Goal: Information Seeking & Learning: Learn about a topic

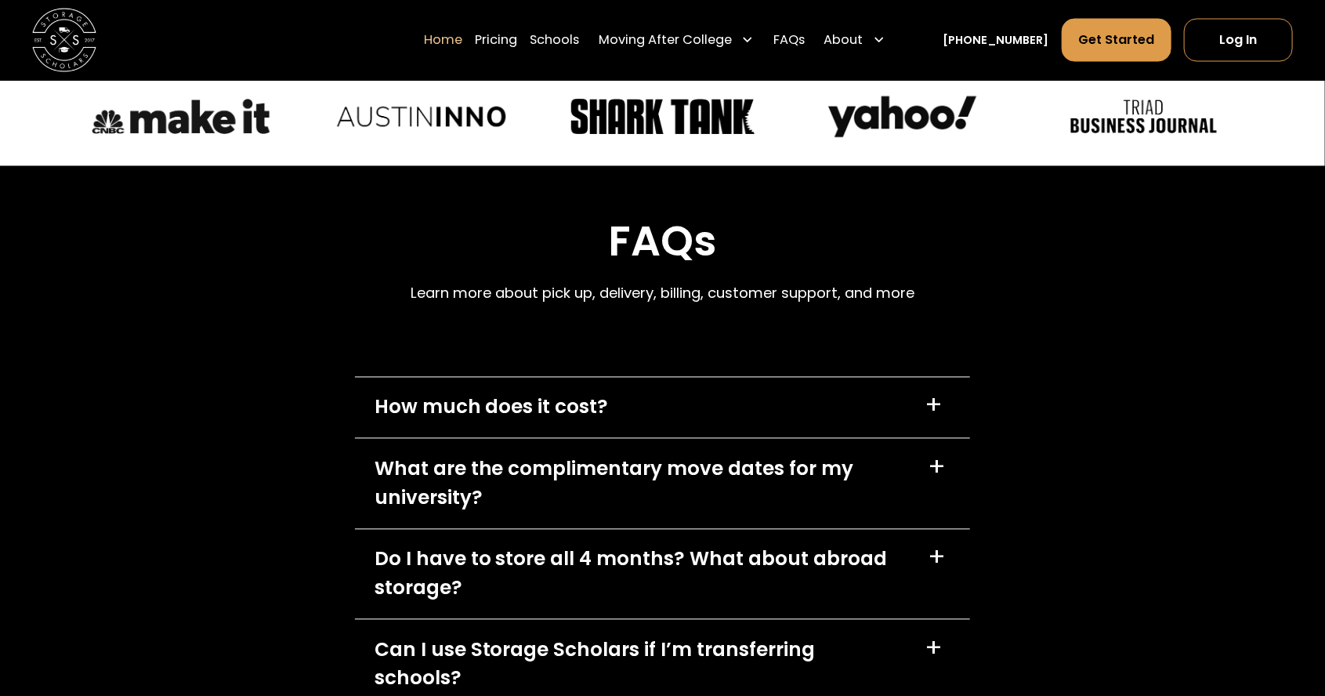
scroll to position [4537, 0]
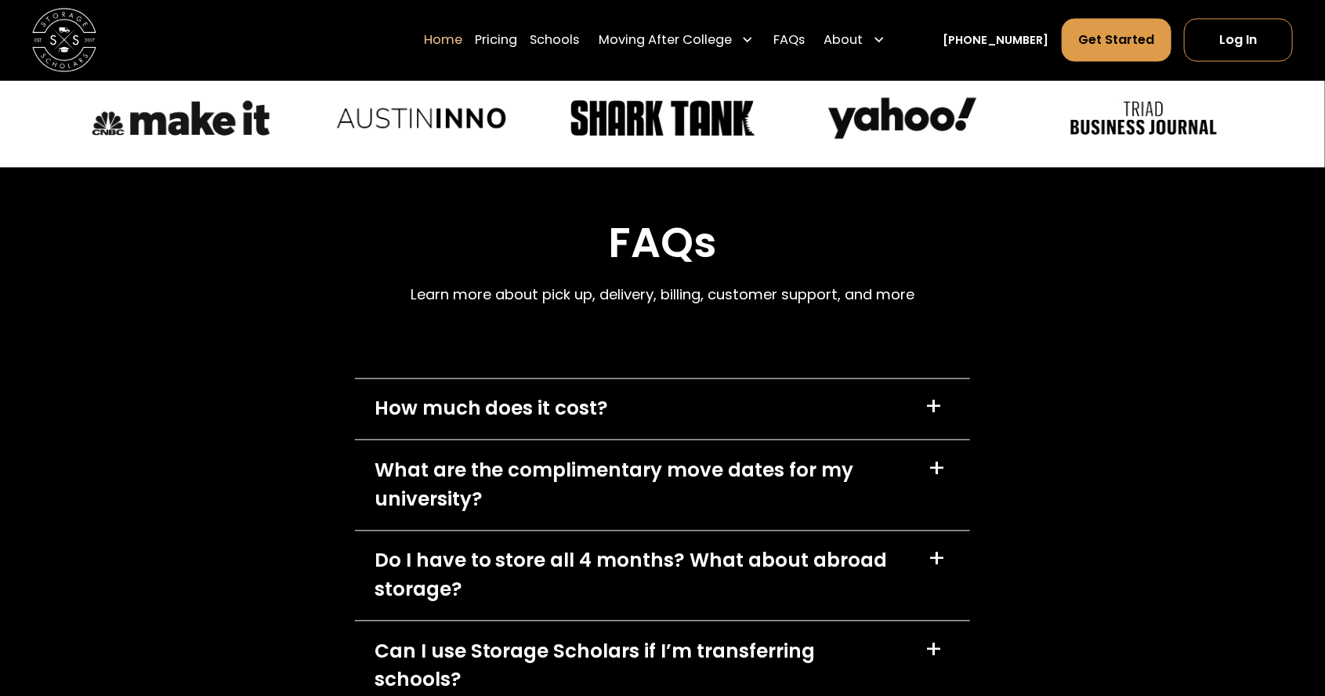
click at [805, 379] on div "How much does it cost? +" at bounding box center [662, 409] width 615 height 61
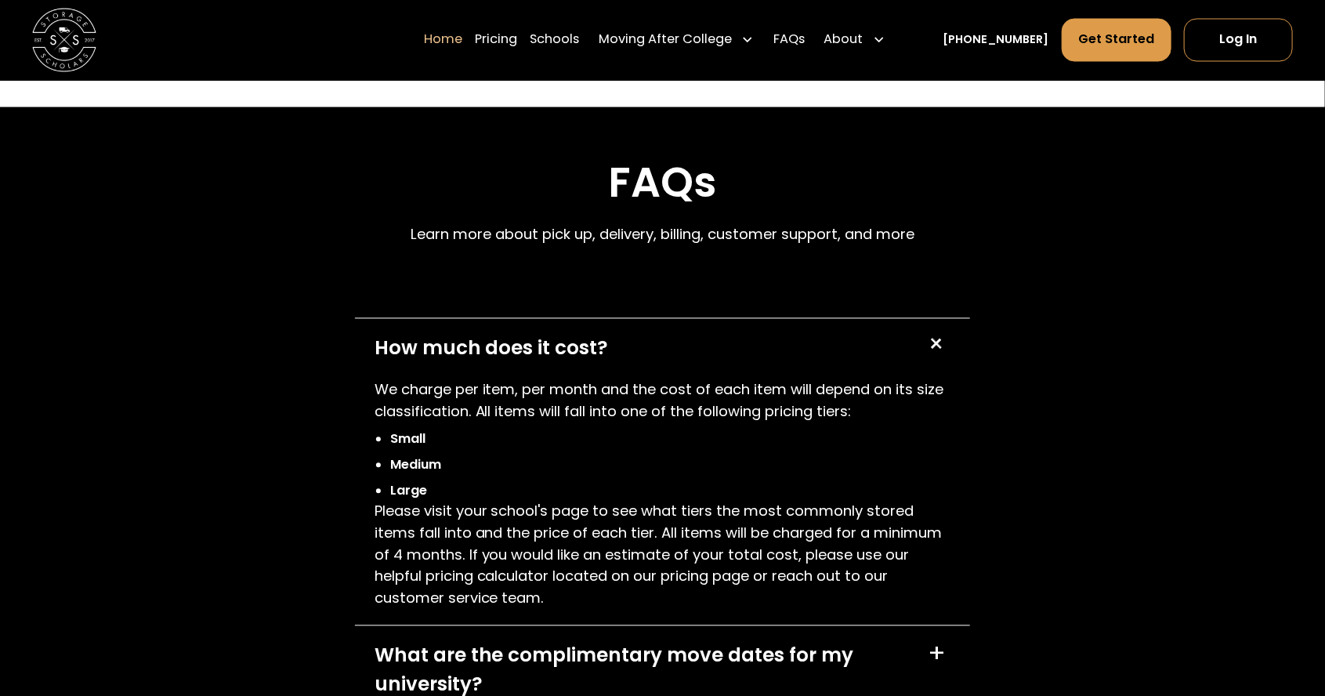
scroll to position [4592, 0]
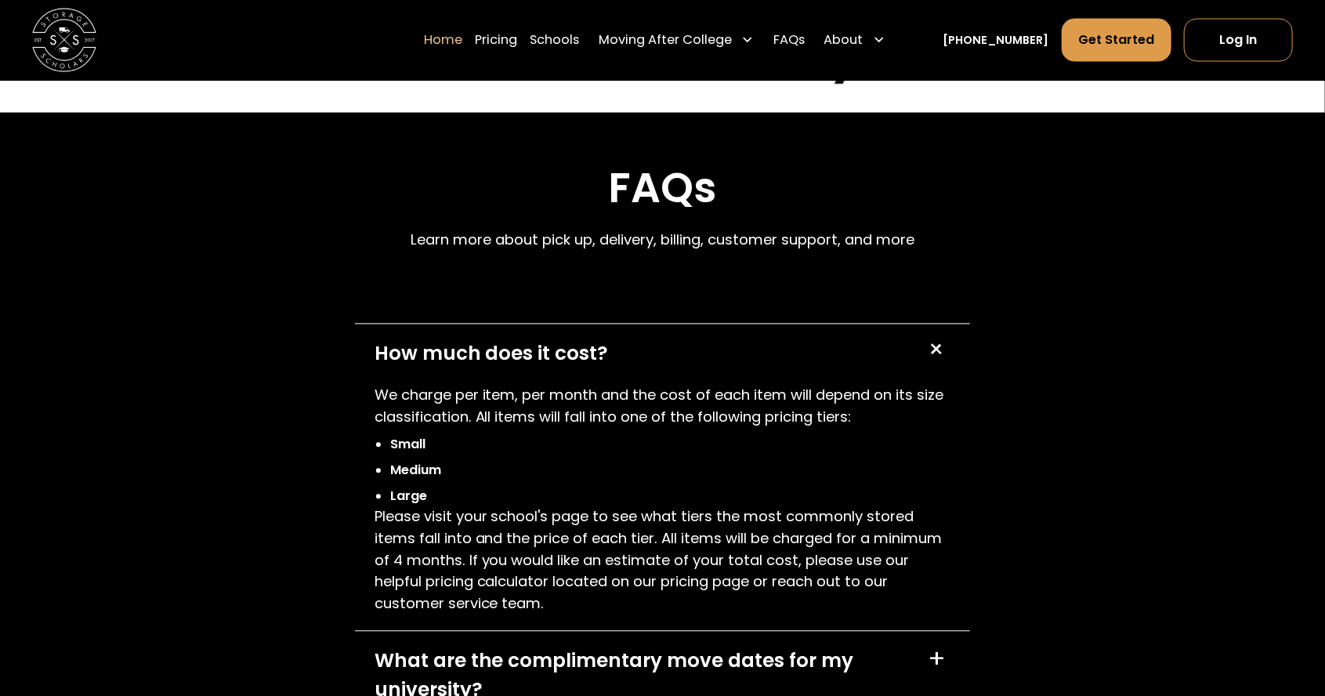
click at [943, 342] on div "+" at bounding box center [935, 350] width 31 height 31
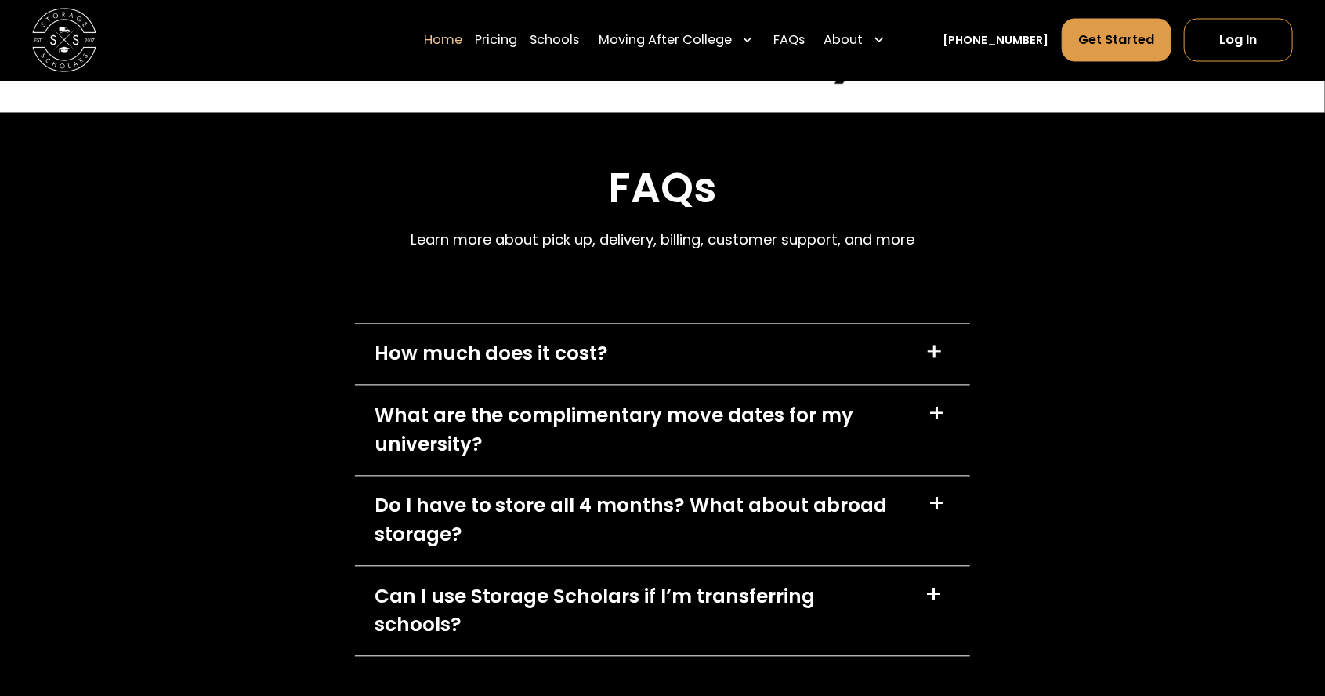
click at [881, 414] on div "What are the complimentary move dates for my university?" at bounding box center [642, 431] width 534 height 58
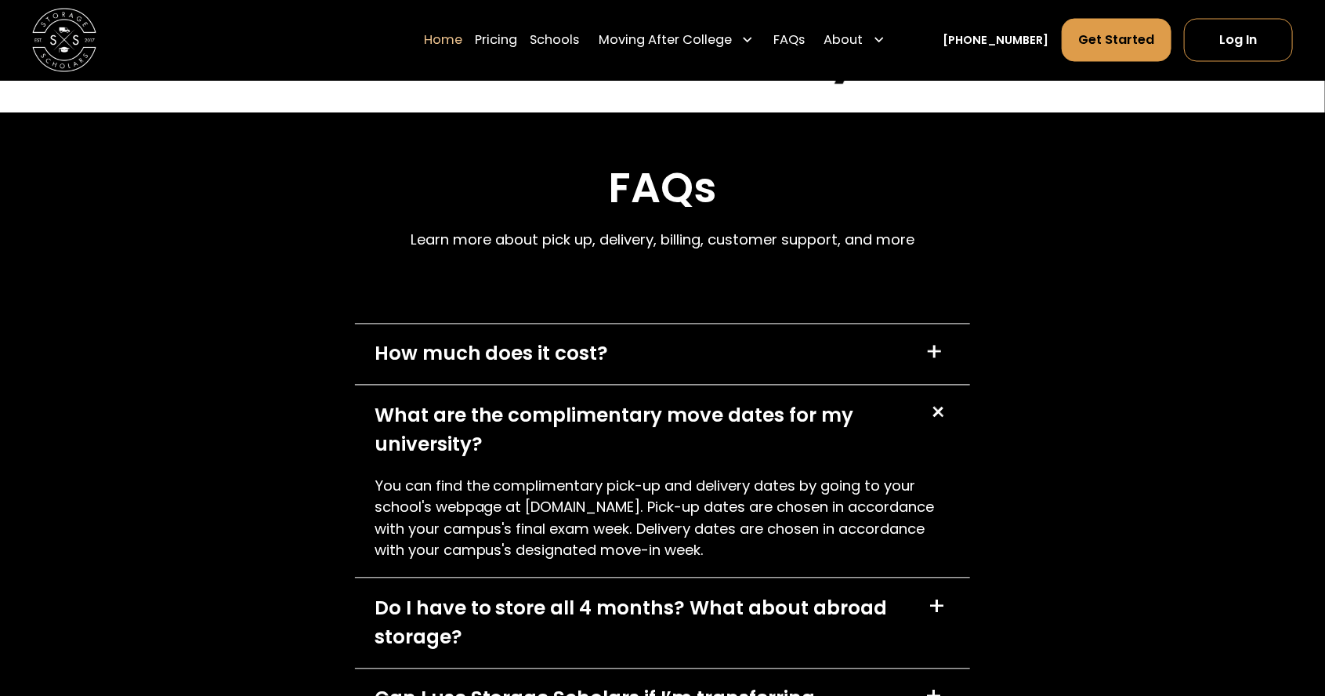
click at [815, 491] on p "You can find the complimentary pick-up and delivery dates by going to your scho…" at bounding box center [663, 519] width 577 height 86
click at [953, 407] on div "+" at bounding box center [939, 414] width 34 height 34
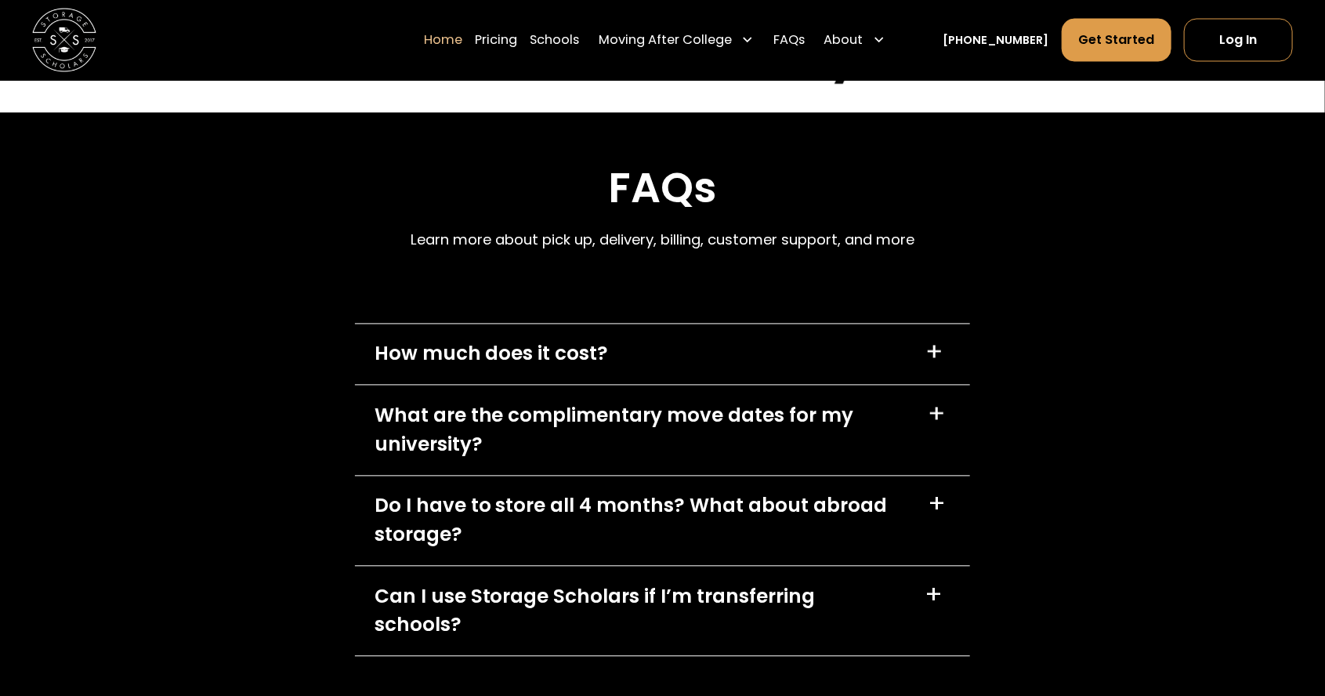
click at [771, 521] on div "Do I have to store all 4 months? What about abroad storage?" at bounding box center [642, 521] width 534 height 58
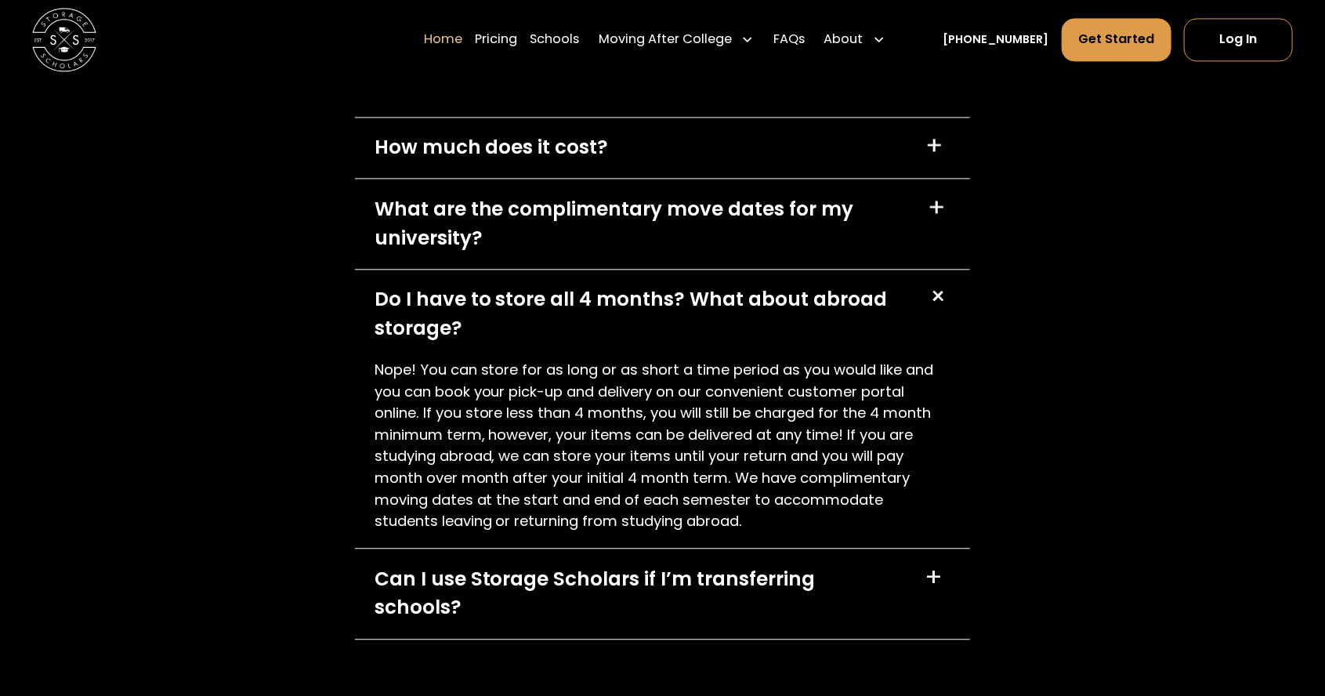
scroll to position [4800, 0]
click at [746, 585] on div "Can I use Storage Scholars if I’m transferring schools?" at bounding box center [641, 593] width 532 height 58
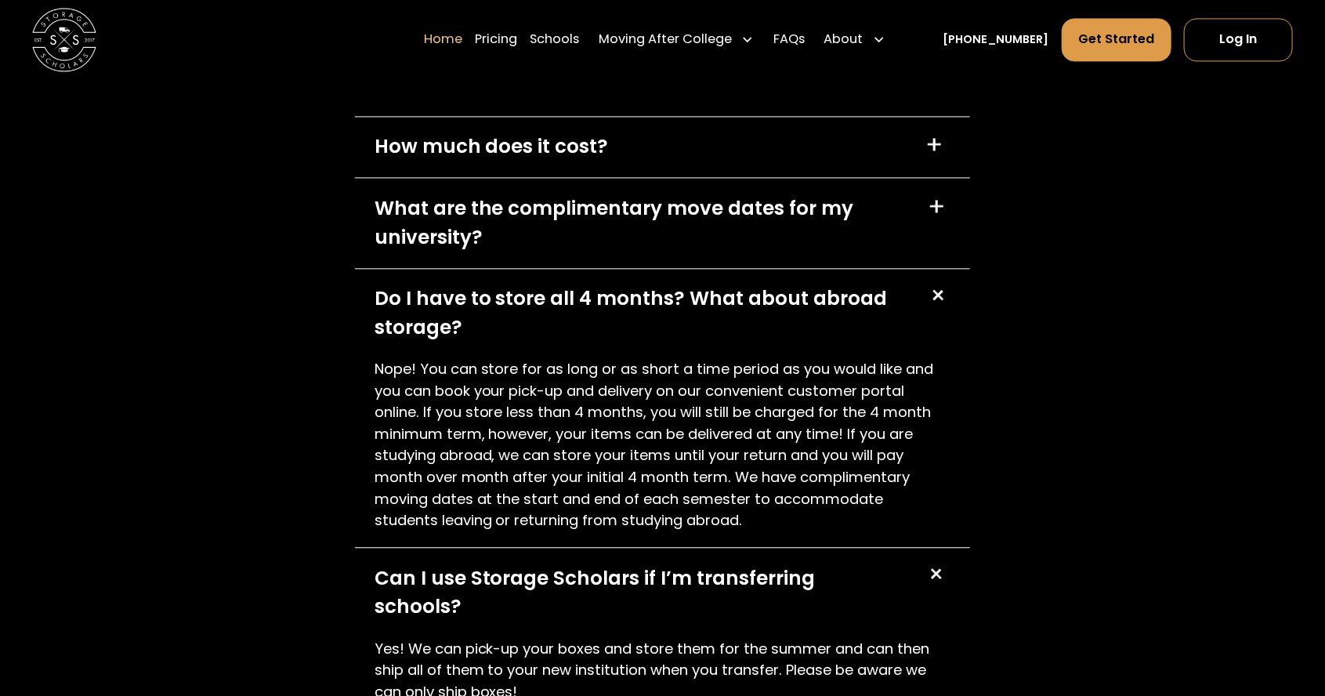
click at [947, 291] on div "+" at bounding box center [937, 295] width 31 height 31
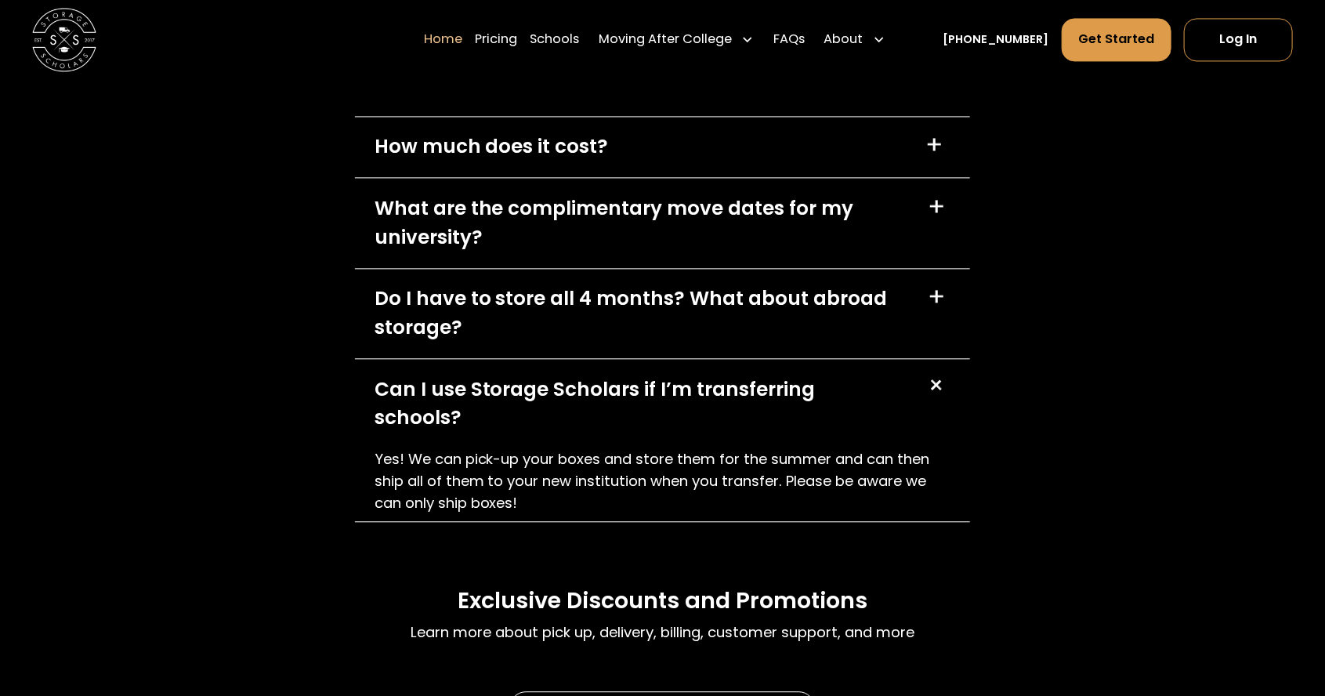
click at [940, 386] on div "+" at bounding box center [935, 385] width 31 height 31
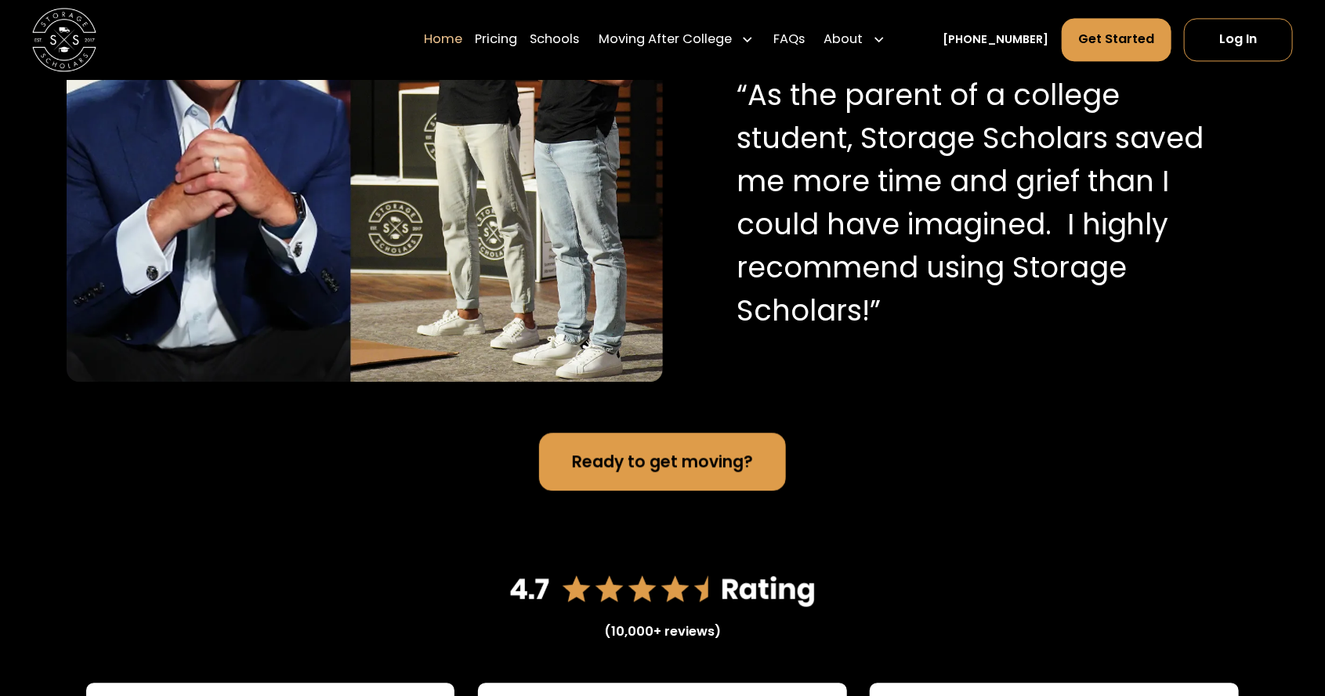
scroll to position [1807, 0]
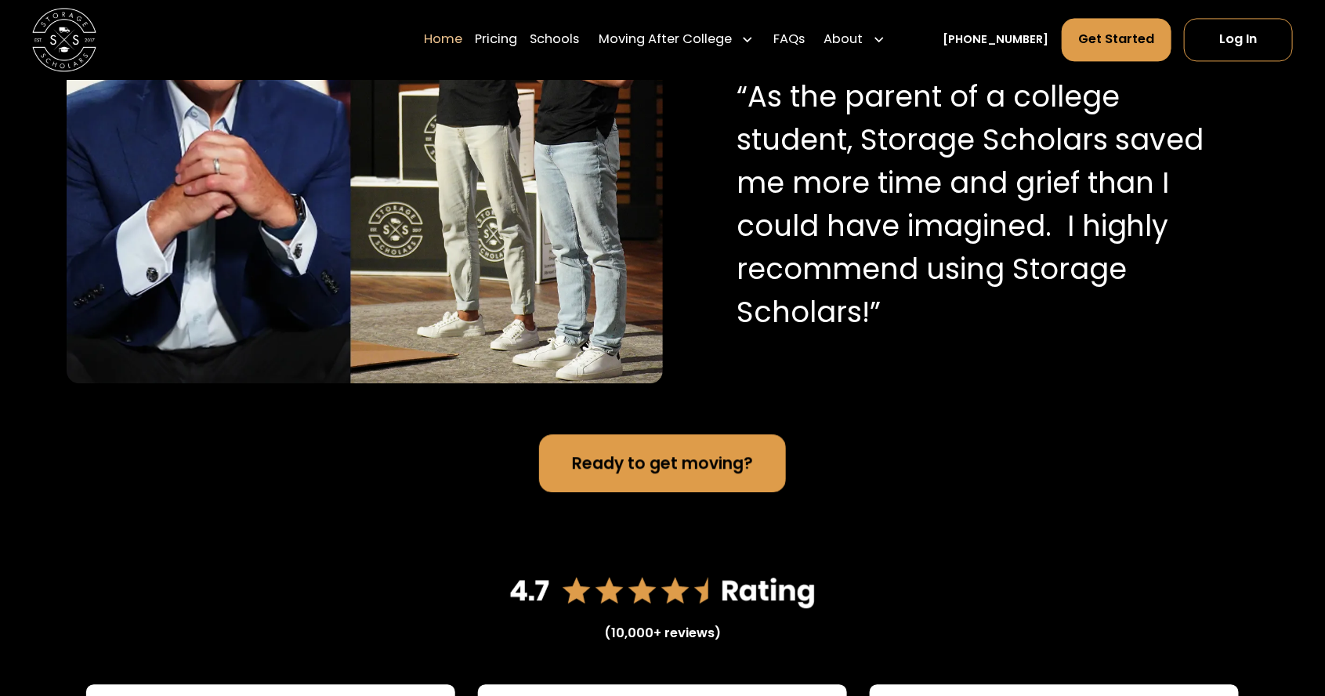
click at [727, 436] on link "Ready to get moving?" at bounding box center [662, 463] width 247 height 58
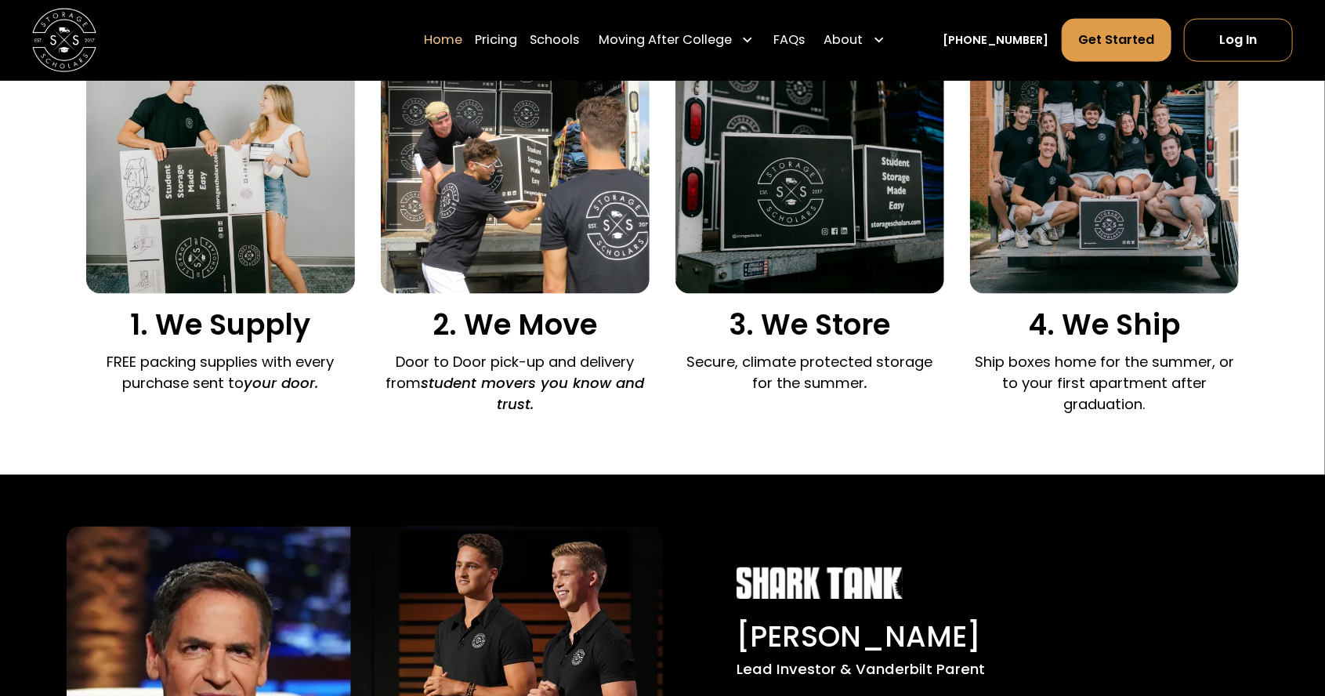
scroll to position [1161, 0]
click at [805, 31] on link "FAQs" at bounding box center [788, 39] width 31 height 45
click at [517, 31] on link "Pricing" at bounding box center [496, 39] width 42 height 45
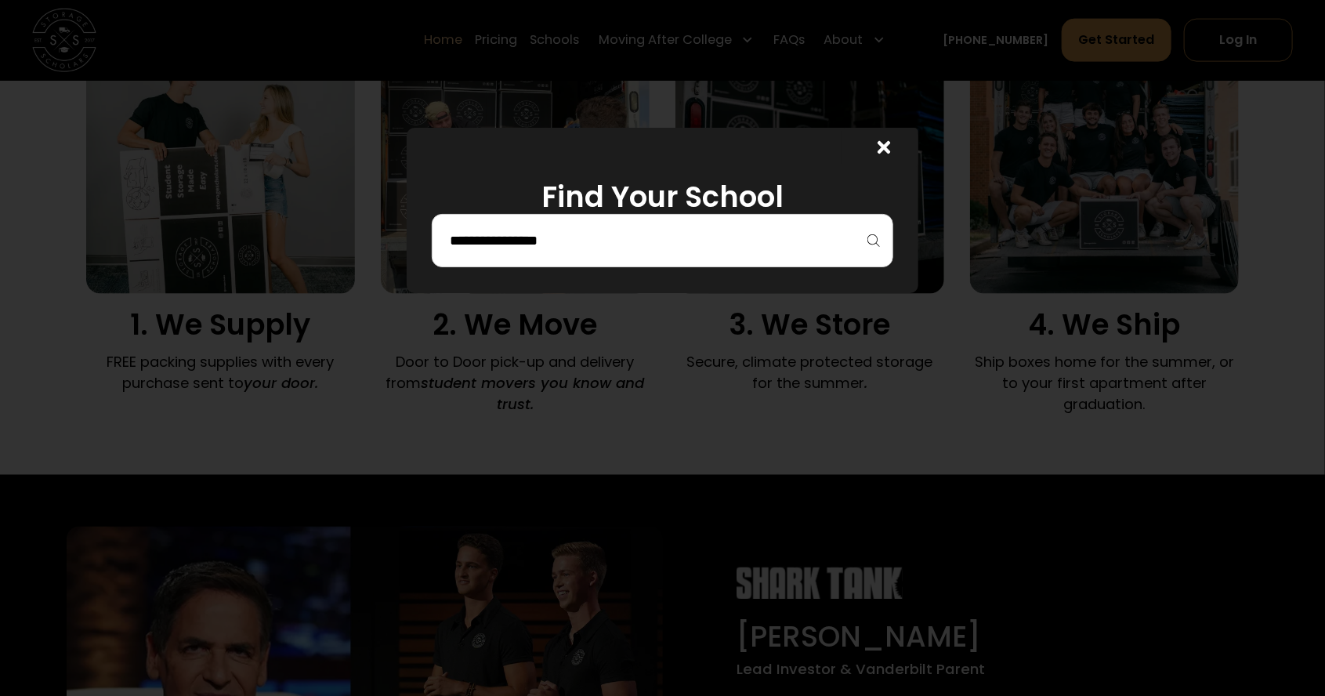
click at [753, 230] on input "search" at bounding box center [662, 240] width 429 height 27
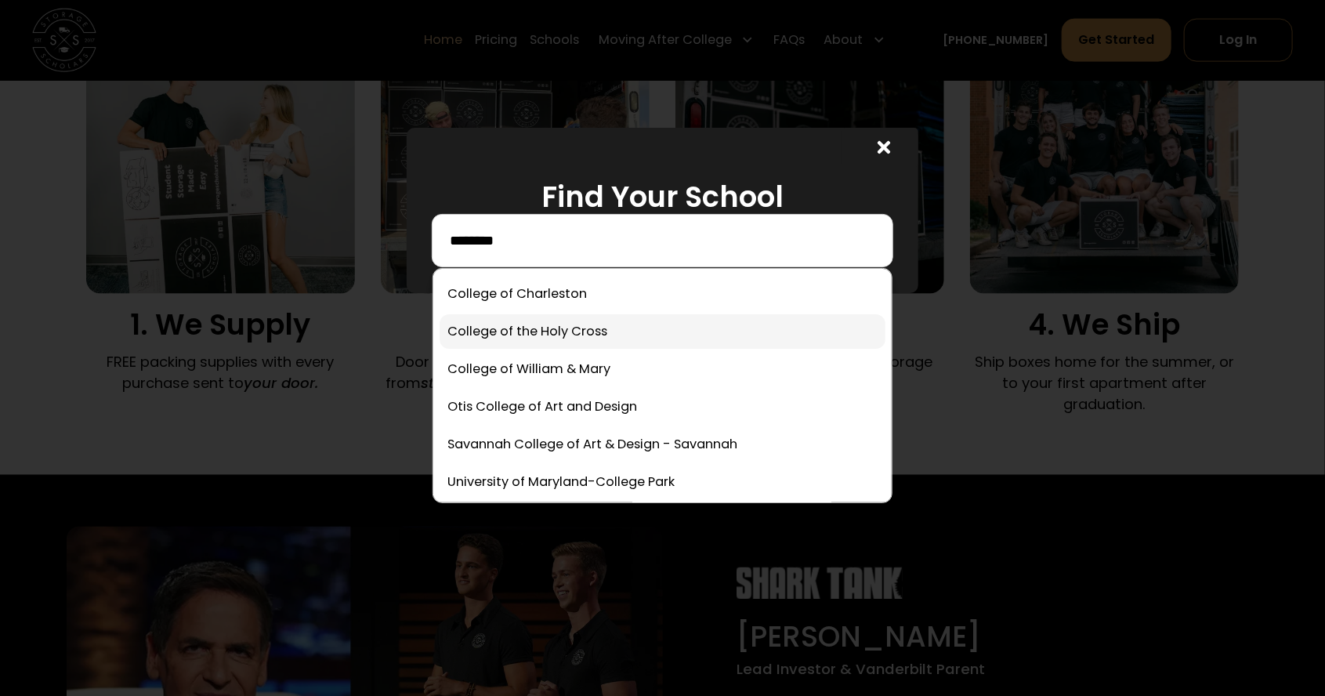
type input "*******"
click at [524, 330] on link at bounding box center [663, 331] width 446 height 34
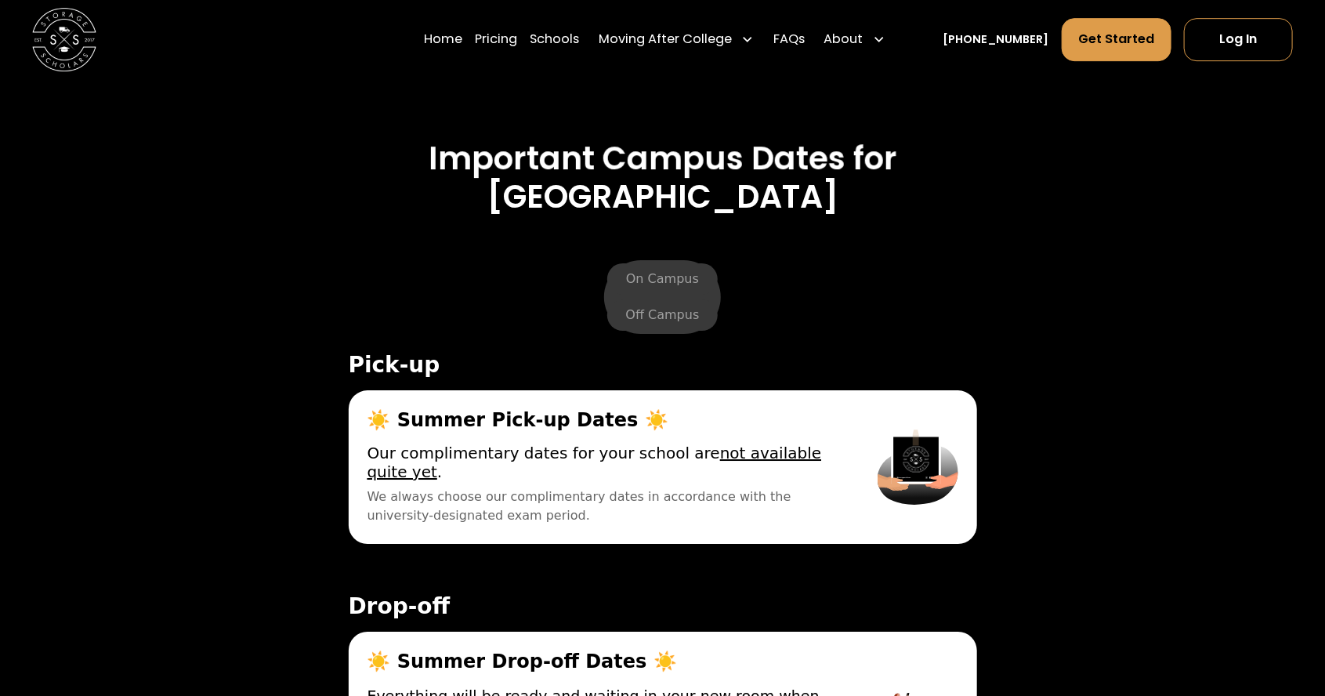
scroll to position [5629, 0]
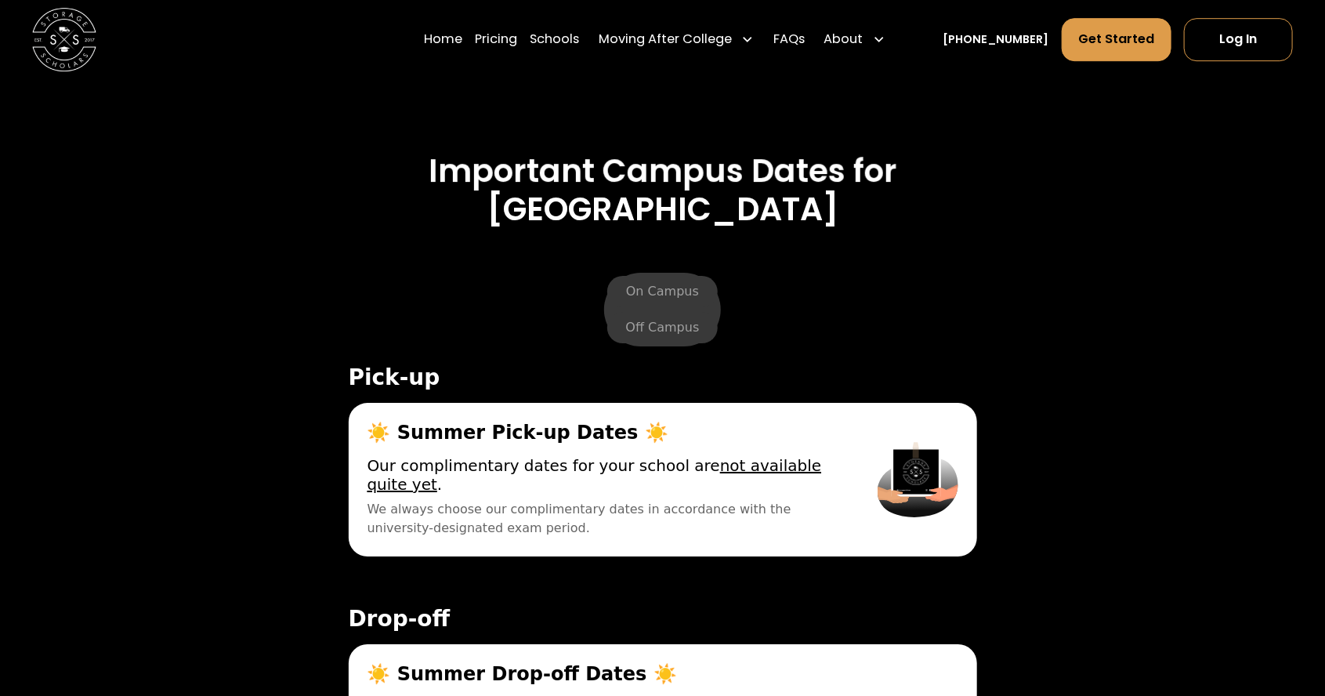
click at [732, 456] on u "not available quite yet" at bounding box center [594, 475] width 454 height 38
click at [594, 456] on span "Our complimentary dates for your school are not available quite yet ." at bounding box center [603, 475] width 473 height 38
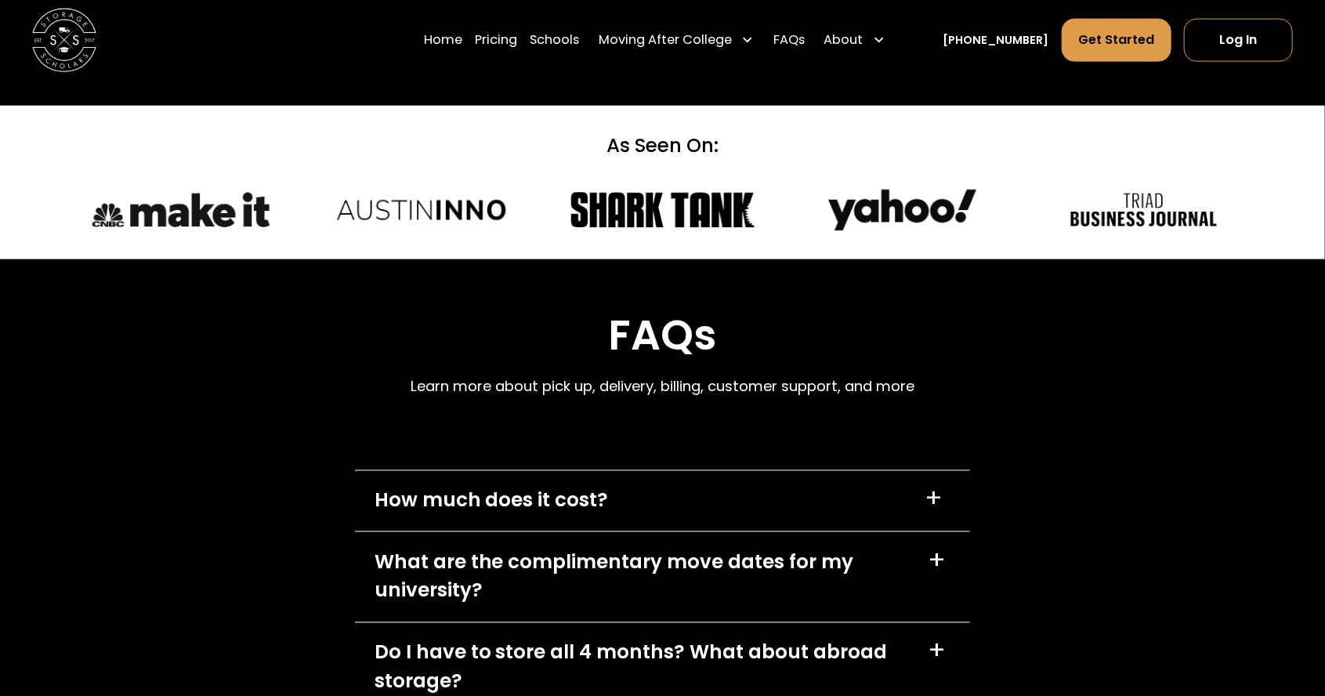
scroll to position [7341, 0]
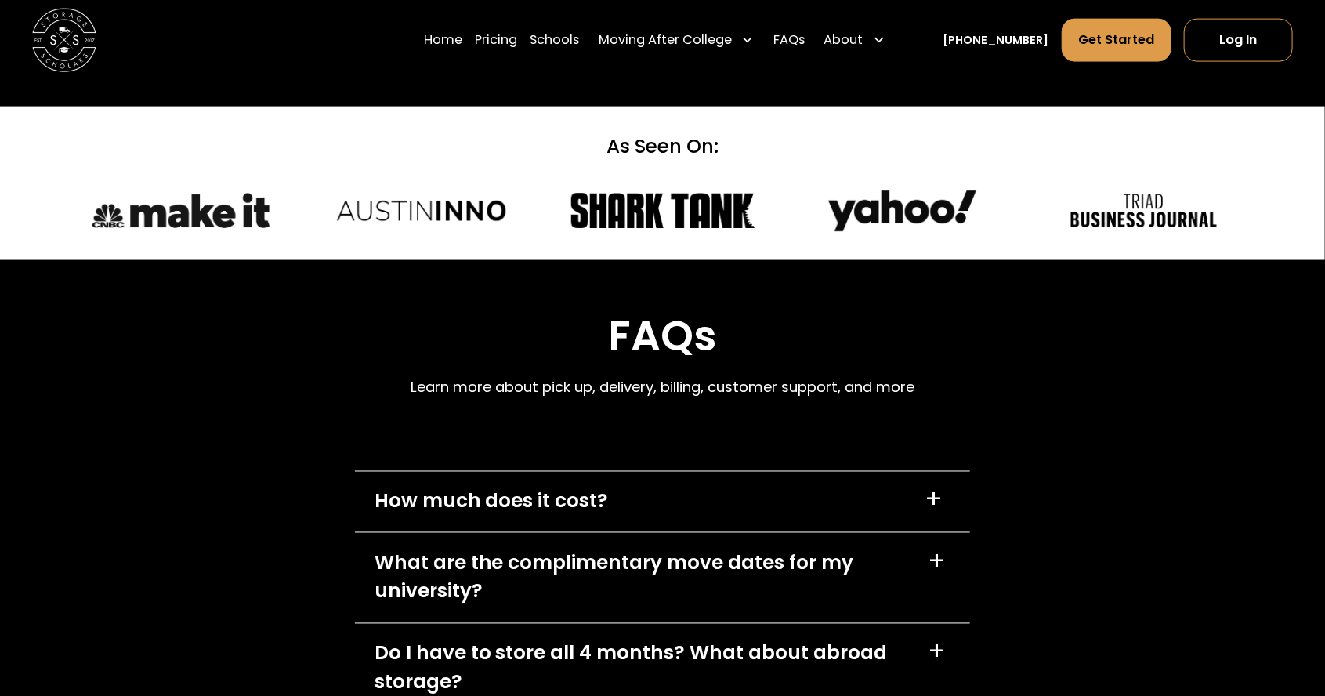
click at [894, 549] on div "What are the complimentary move dates for my university?" at bounding box center [642, 578] width 534 height 58
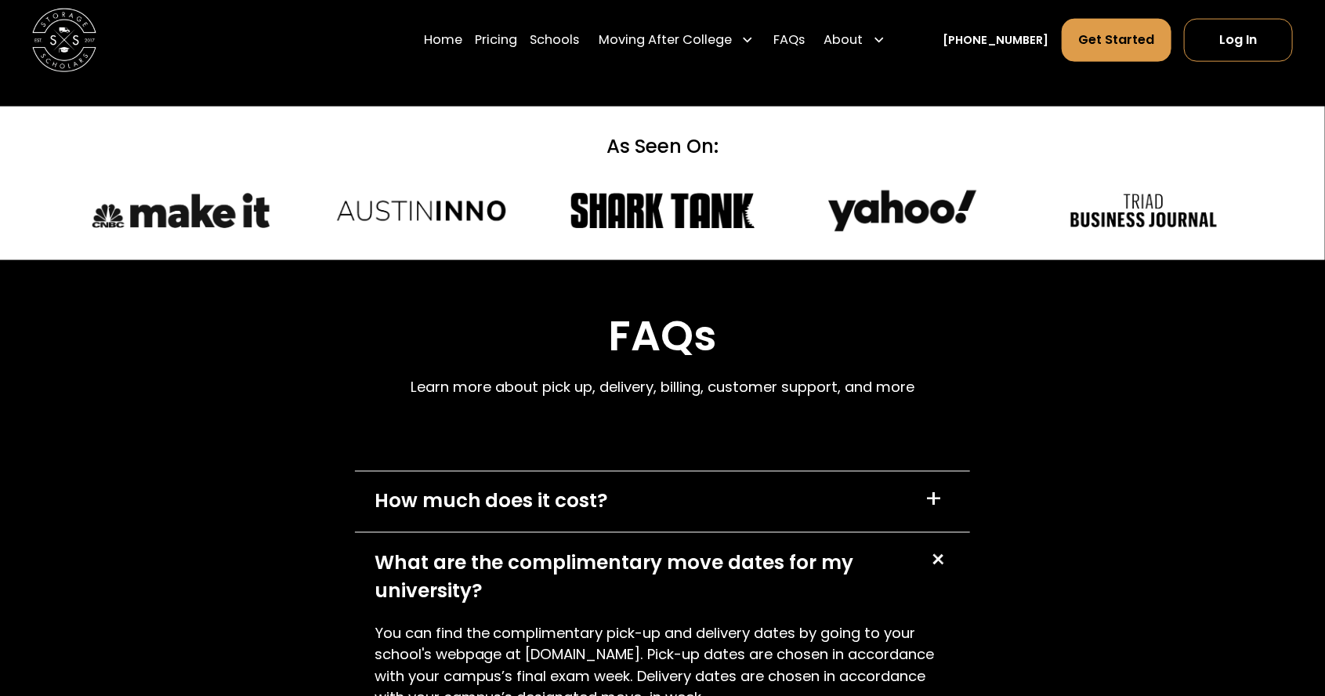
click at [938, 545] on div "+" at bounding box center [939, 562] width 34 height 34
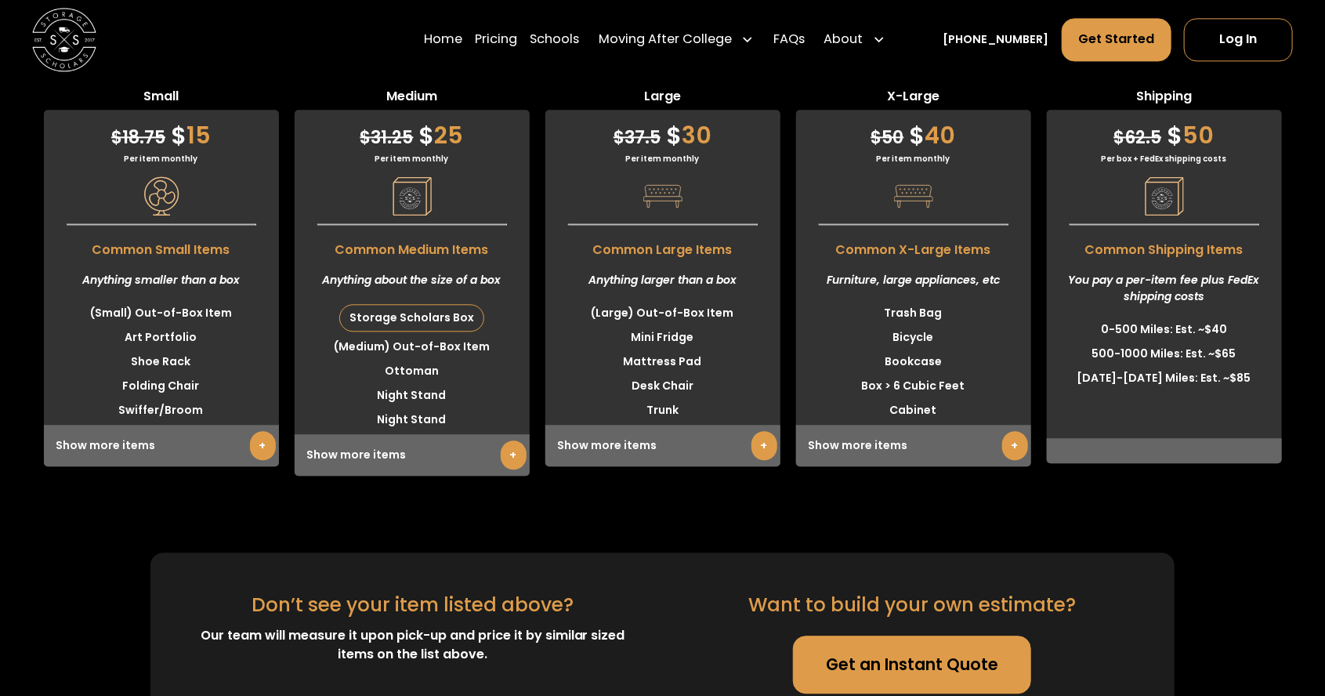
scroll to position [4914, 0]
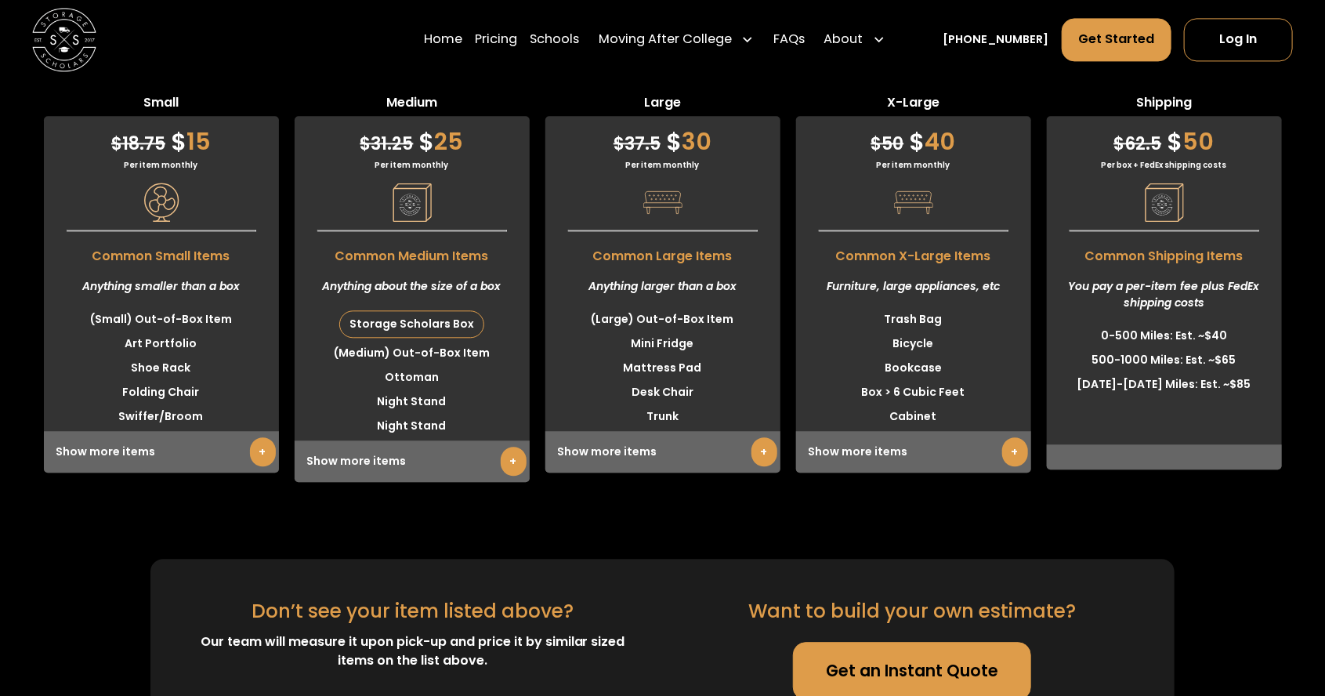
click at [986, 472] on div "Show more items +" at bounding box center [913, 452] width 235 height 42
click at [1005, 466] on link "+" at bounding box center [1015, 451] width 26 height 29
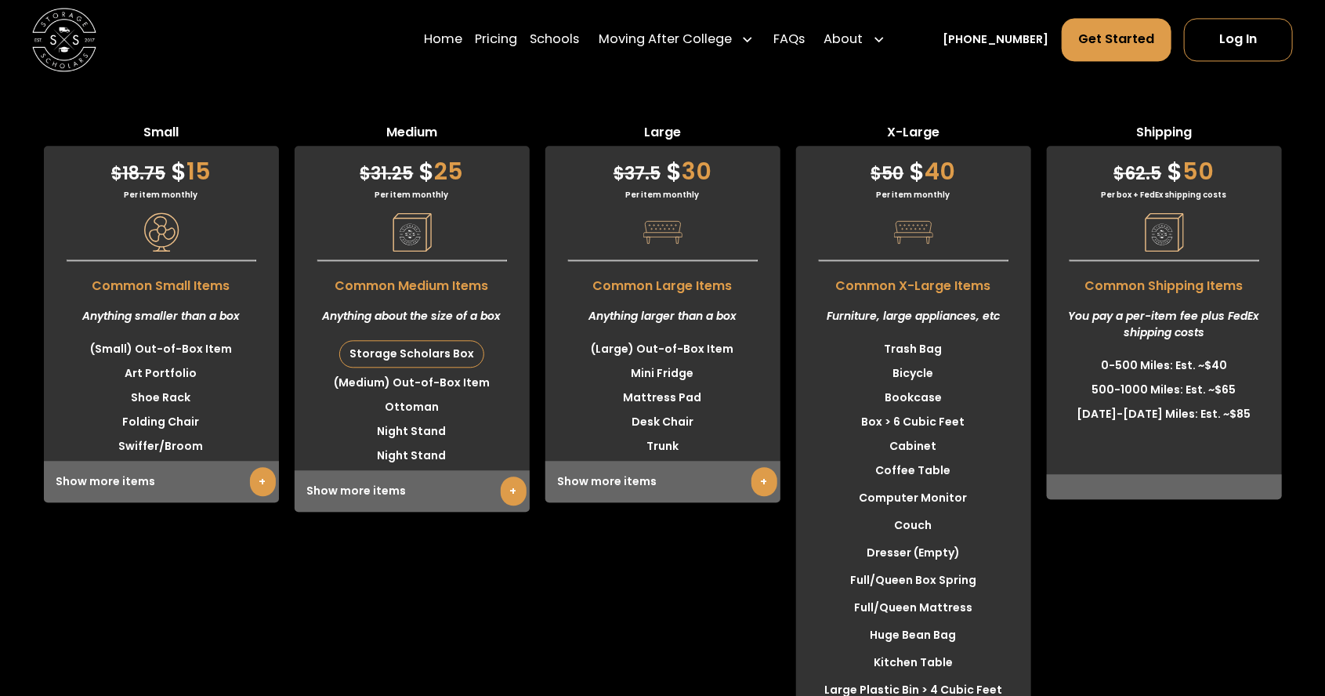
scroll to position [4883, 0]
click at [751, 498] on link "+" at bounding box center [764, 483] width 26 height 29
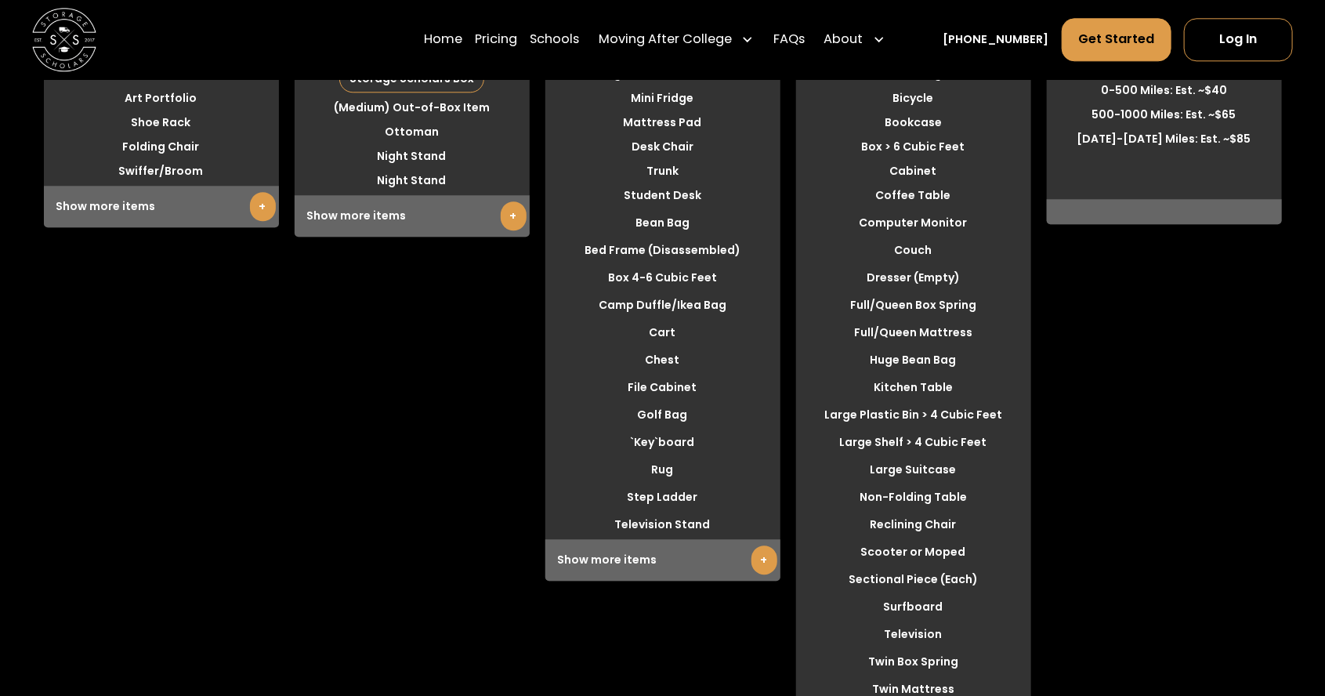
scroll to position [5159, 0]
click at [755, 574] on link "+" at bounding box center [764, 559] width 26 height 29
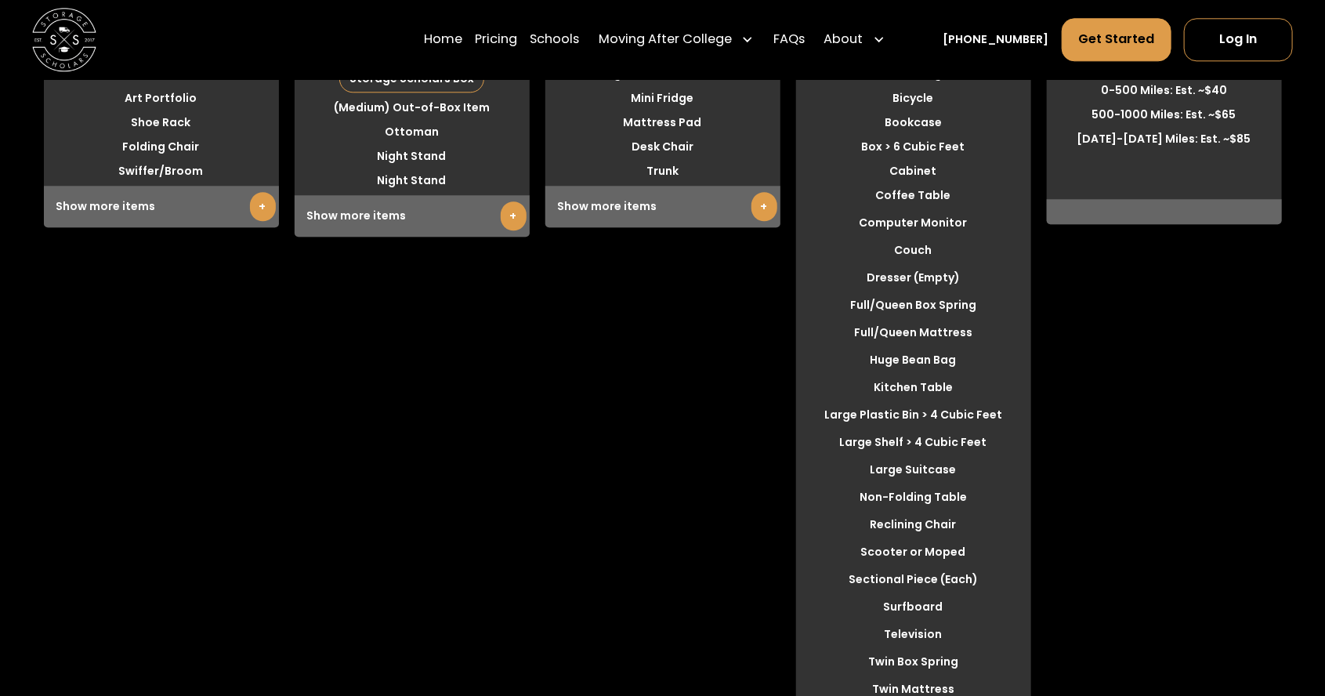
click at [751, 221] on link "+" at bounding box center [764, 206] width 26 height 29
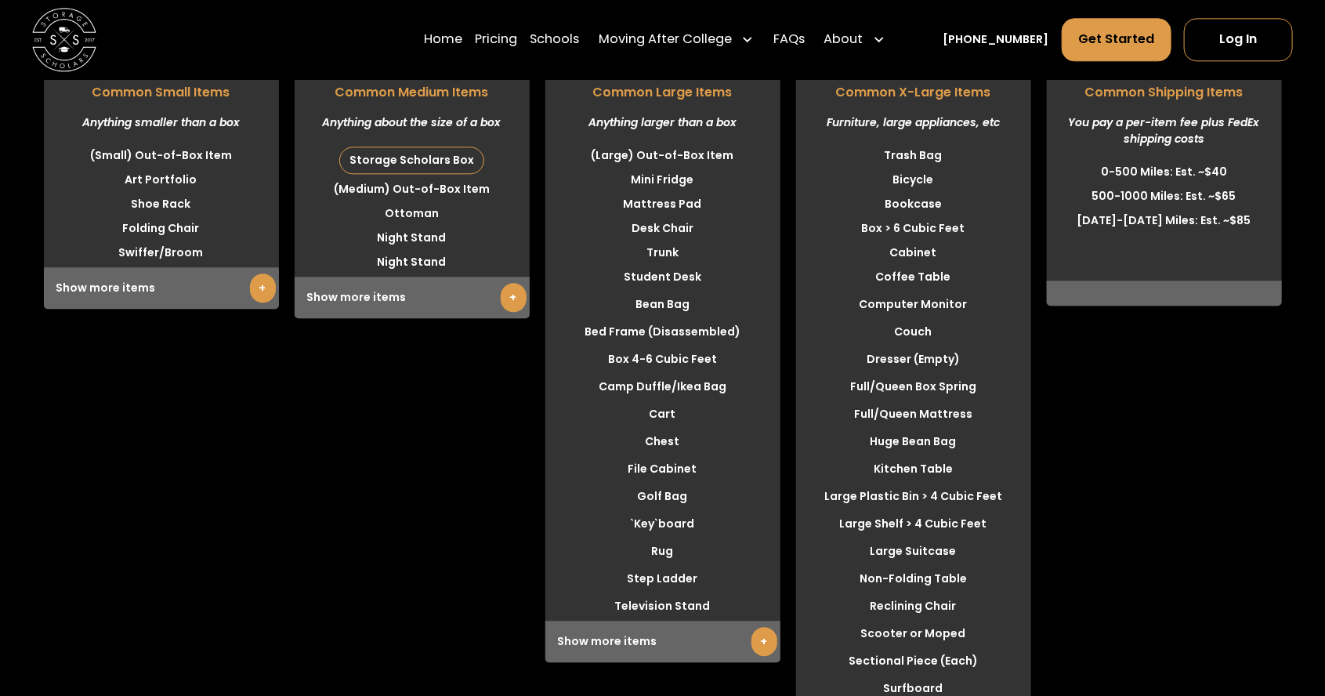
scroll to position [5079, 0]
click at [503, 311] on link "+" at bounding box center [514, 296] width 26 height 29
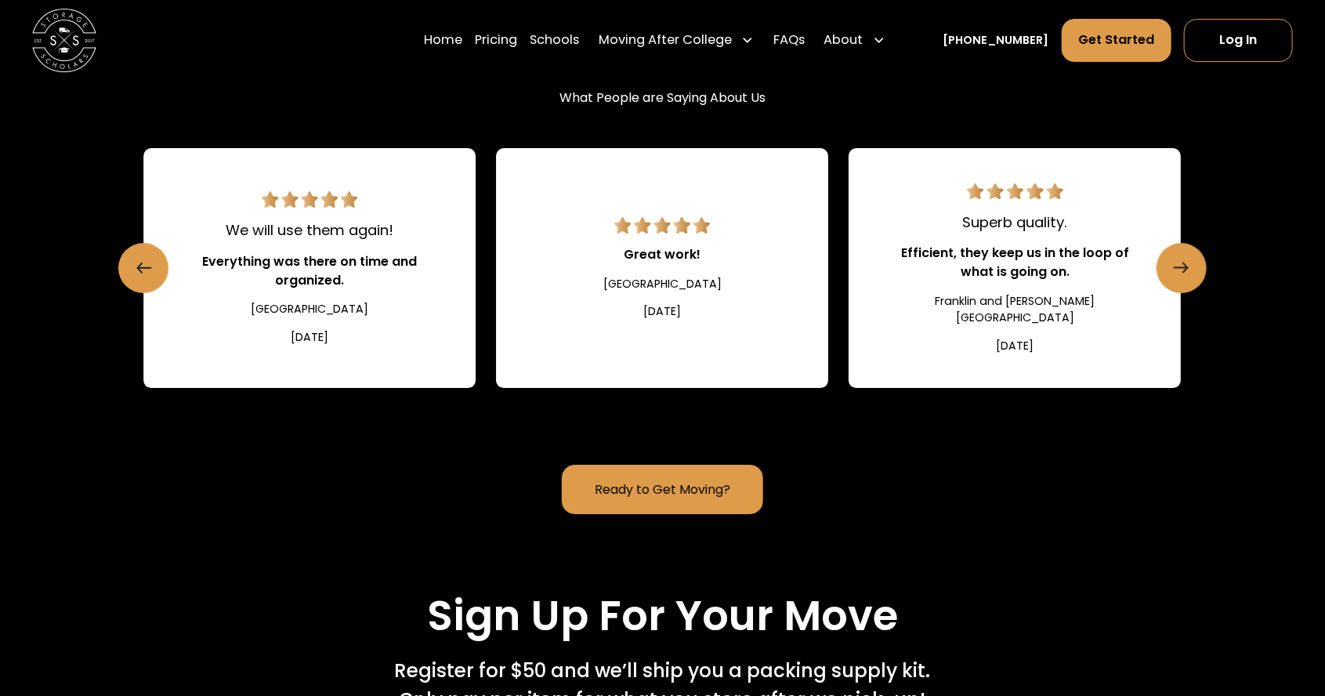
scroll to position [2690, 0]
